Goal: Find specific page/section: Find specific page/section

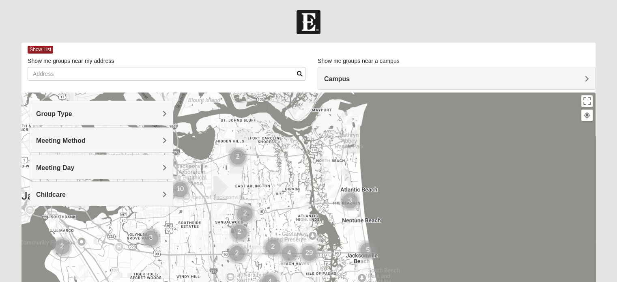
click at [143, 117] on h4 "Group Type" at bounding box center [101, 114] width 131 height 8
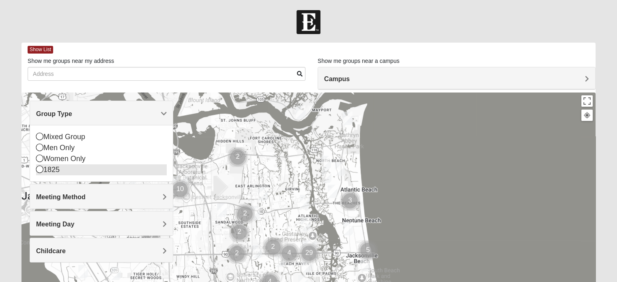
click at [66, 172] on div "1825" at bounding box center [101, 169] width 131 height 11
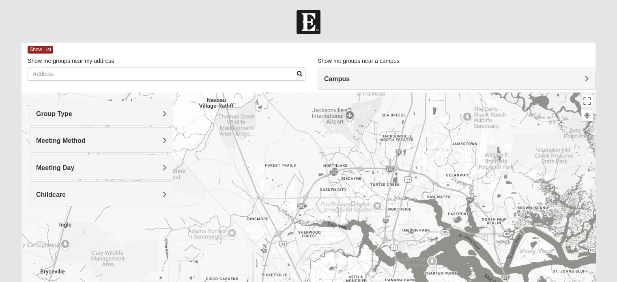
drag, startPoint x: 243, startPoint y: 133, endPoint x: 574, endPoint y: 282, distance: 362.6
click at [574, 282] on html "Log In Find A Group Error Show List Loading Groups" at bounding box center [308, 223] width 617 height 447
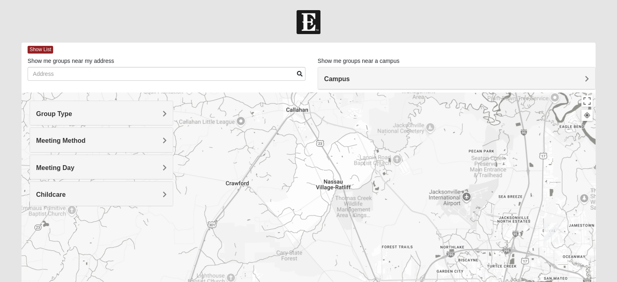
drag, startPoint x: 299, startPoint y: 152, endPoint x: 417, endPoint y: 234, distance: 143.8
click at [417, 234] on div at bounding box center [309, 255] width 574 height 325
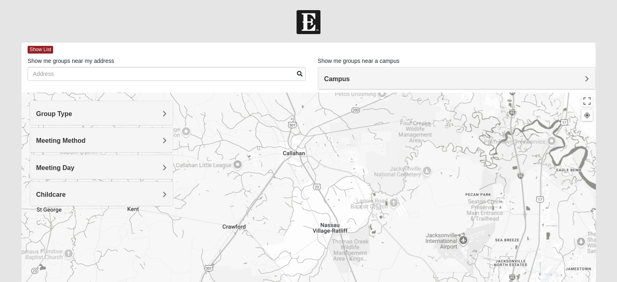
drag, startPoint x: 419, startPoint y: 233, endPoint x: 415, endPoint y: 278, distance: 45.2
click at [415, 278] on div at bounding box center [309, 255] width 574 height 325
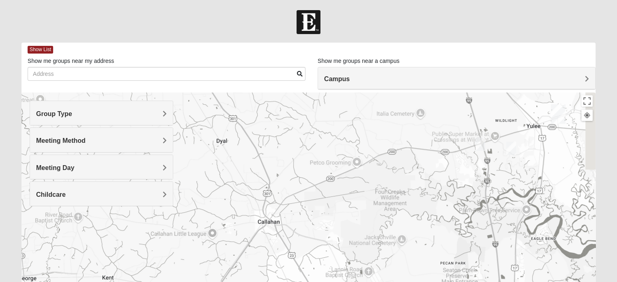
drag, startPoint x: 463, startPoint y: 165, endPoint x: 436, endPoint y: 239, distance: 78.9
click at [436, 239] on div at bounding box center [309, 255] width 574 height 325
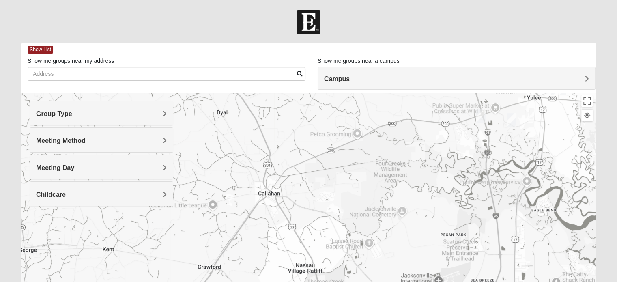
drag, startPoint x: 436, startPoint y: 239, endPoint x: 440, endPoint y: 198, distance: 41.2
click at [440, 198] on div at bounding box center [309, 255] width 574 height 325
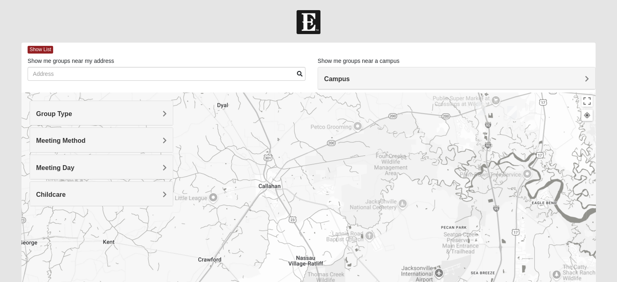
click at [481, 108] on img "1825 Mixed Lane 32097" at bounding box center [481, 109] width 16 height 20
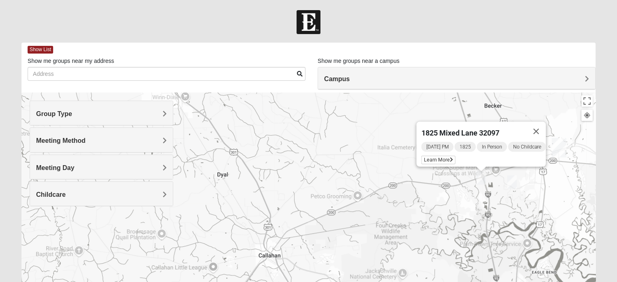
click at [513, 181] on img "1825 Mixed Miller 32097" at bounding box center [512, 182] width 16 height 20
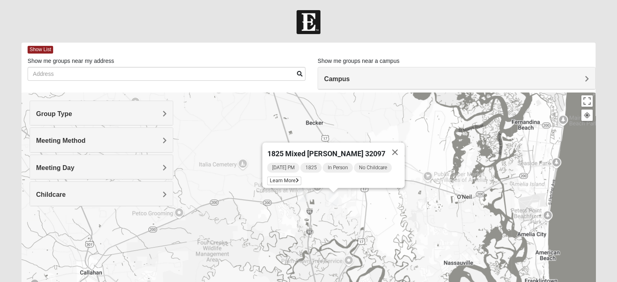
drag, startPoint x: 502, startPoint y: 220, endPoint x: 333, endPoint y: 239, distance: 169.9
click at [333, 239] on div "1825 Mixed [PERSON_NAME] 32097 [DATE] PM 1825 In Person No Childcare Learn More" at bounding box center [309, 255] width 574 height 325
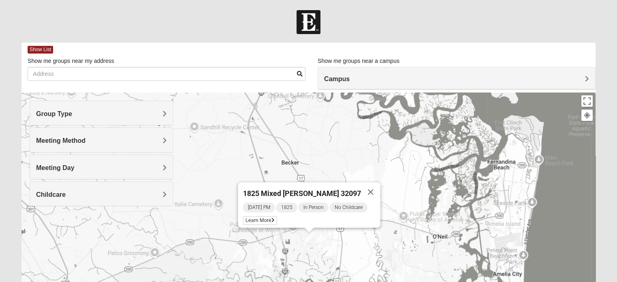
drag, startPoint x: 468, startPoint y: 207, endPoint x: 438, endPoint y: 252, distance: 53.7
click at [438, 252] on div "1825 Mixed [PERSON_NAME] 32097 [DATE] PM 1825 In Person No Childcare Learn More" at bounding box center [309, 255] width 574 height 325
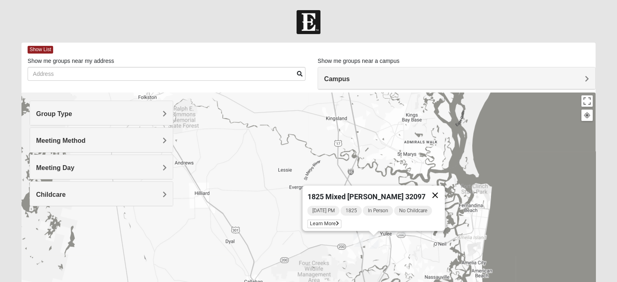
click at [436, 191] on button "Close" at bounding box center [434, 195] width 19 height 19
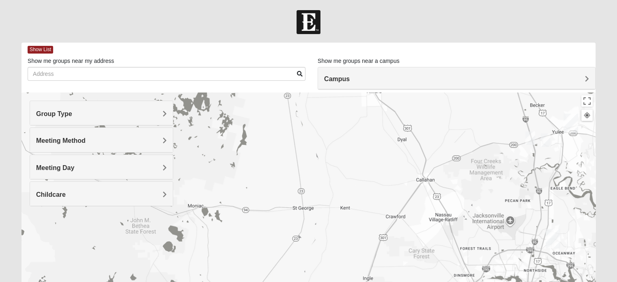
drag, startPoint x: 330, startPoint y: 212, endPoint x: 498, endPoint y: 95, distance: 205.4
click at [498, 95] on div at bounding box center [309, 255] width 574 height 325
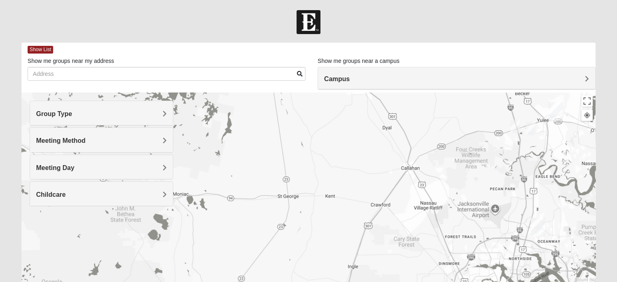
click at [498, 210] on div at bounding box center [309, 255] width 574 height 325
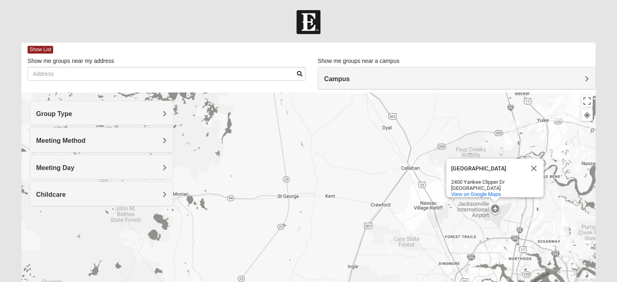
click at [411, 193] on div "[GEOGRAPHIC_DATA] [GEOGRAPHIC_DATA] [STREET_ADDRESS] View on Google Maps" at bounding box center [309, 255] width 574 height 325
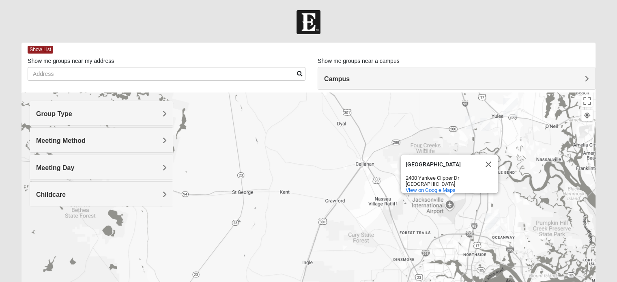
drag, startPoint x: 411, startPoint y: 193, endPoint x: 357, endPoint y: 189, distance: 54.1
click at [357, 189] on div "[GEOGRAPHIC_DATA] [GEOGRAPHIC_DATA] [STREET_ADDRESS] View on Google Maps" at bounding box center [309, 255] width 574 height 325
click at [486, 160] on button "Close" at bounding box center [488, 164] width 19 height 19
